Goal: Transaction & Acquisition: Register for event/course

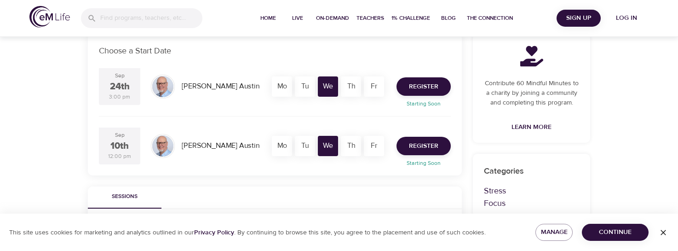
scroll to position [184, 0]
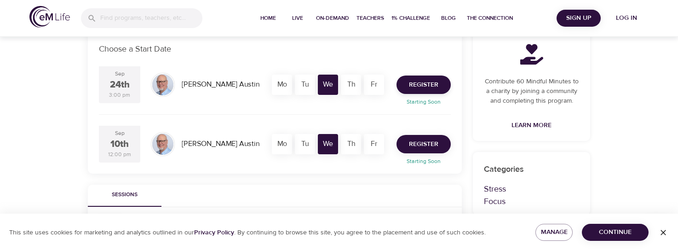
click at [425, 143] on span "Register" at bounding box center [423, 144] width 29 height 12
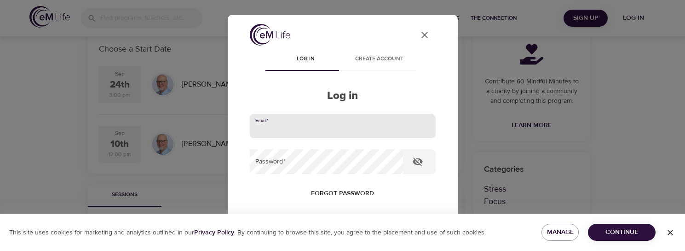
click at [336, 124] on input "email" at bounding box center [343, 126] width 186 height 25
type input "tbernat@metlife.com"
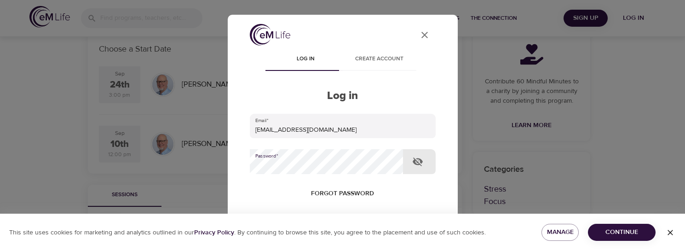
click at [320, 243] on button "Log in" at bounding box center [342, 252] width 45 height 19
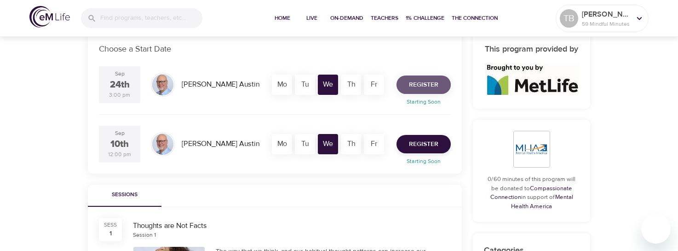
click at [426, 85] on span "Register" at bounding box center [423, 85] width 29 height 12
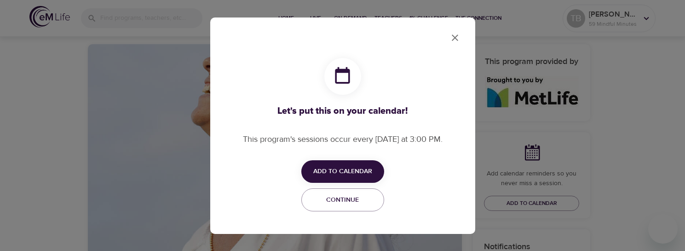
checkbox input "true"
click at [358, 171] on span "Add to Calendar" at bounding box center [342, 172] width 59 height 12
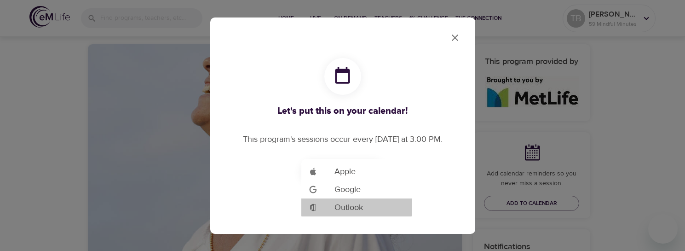
click at [352, 207] on span "Outlook" at bounding box center [348, 207] width 29 height 12
